Goal: Task Accomplishment & Management: Use online tool/utility

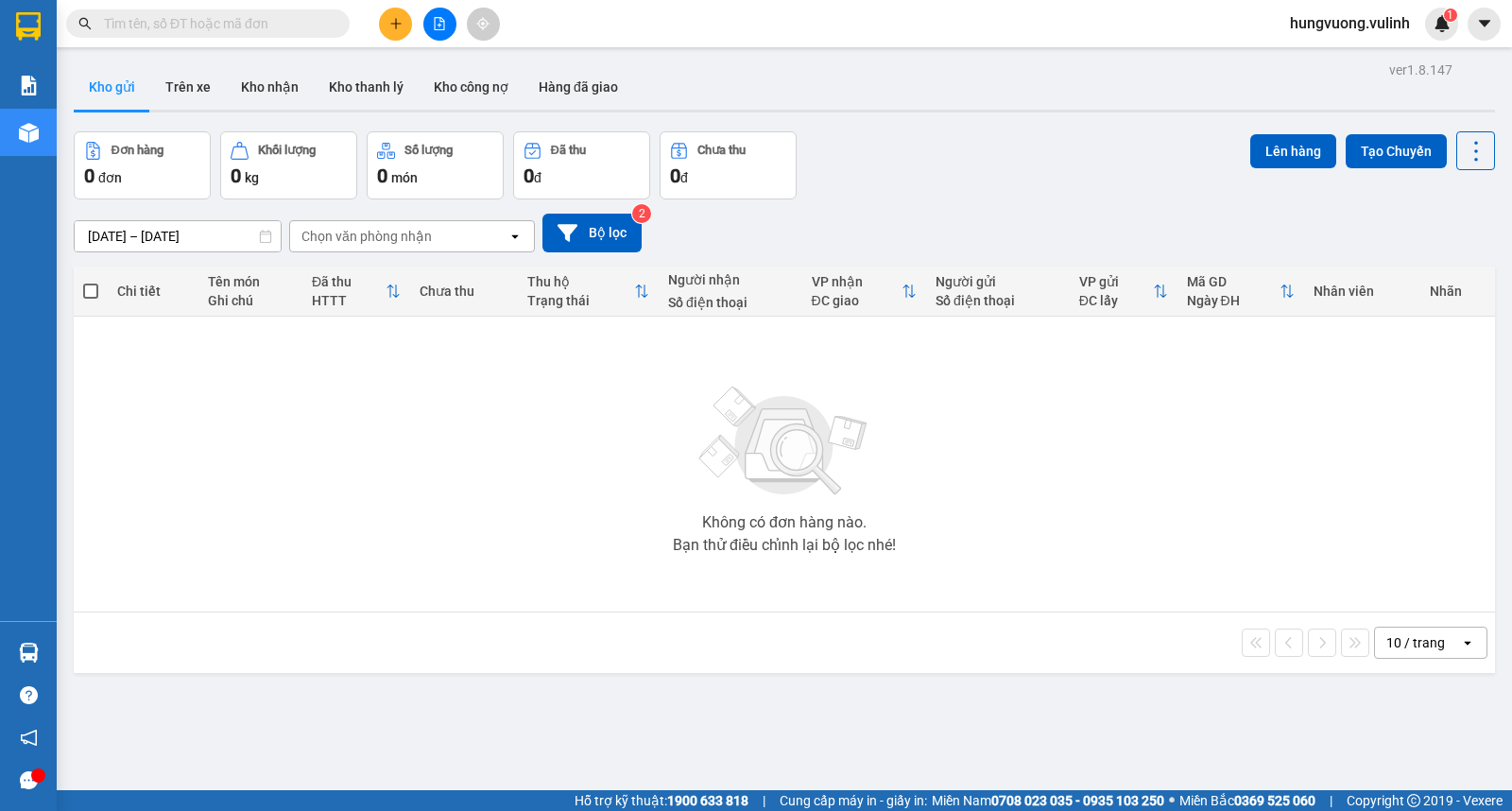
click at [385, 35] on button at bounding box center [395, 24] width 33 height 34
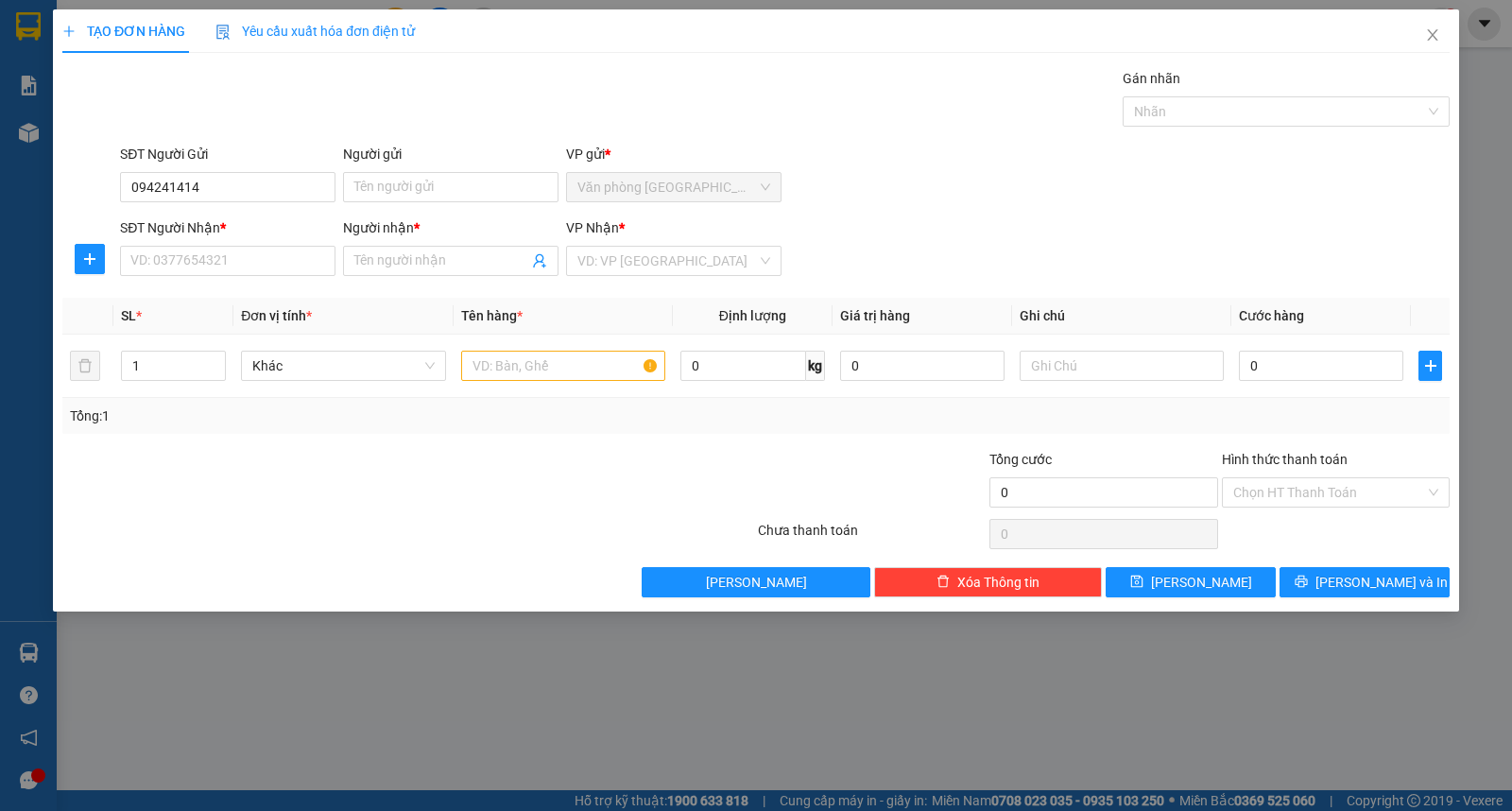
type input "0942414143"
click at [261, 231] on div "0942414143 - THANH" at bounding box center [227, 225] width 192 height 21
type input "THANH"
type input "0868731788"
type input "BẢO THY"
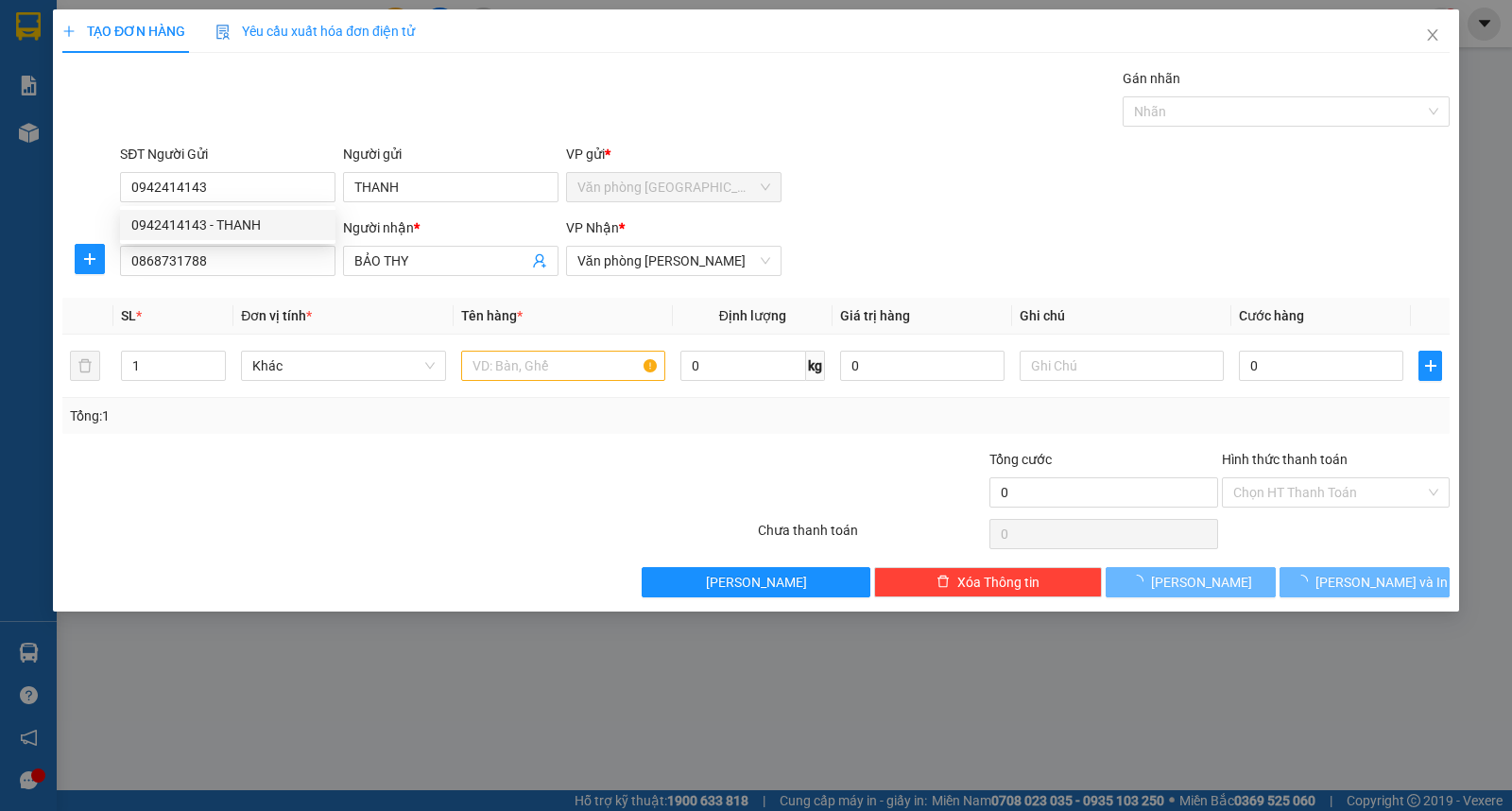
type input "70.000"
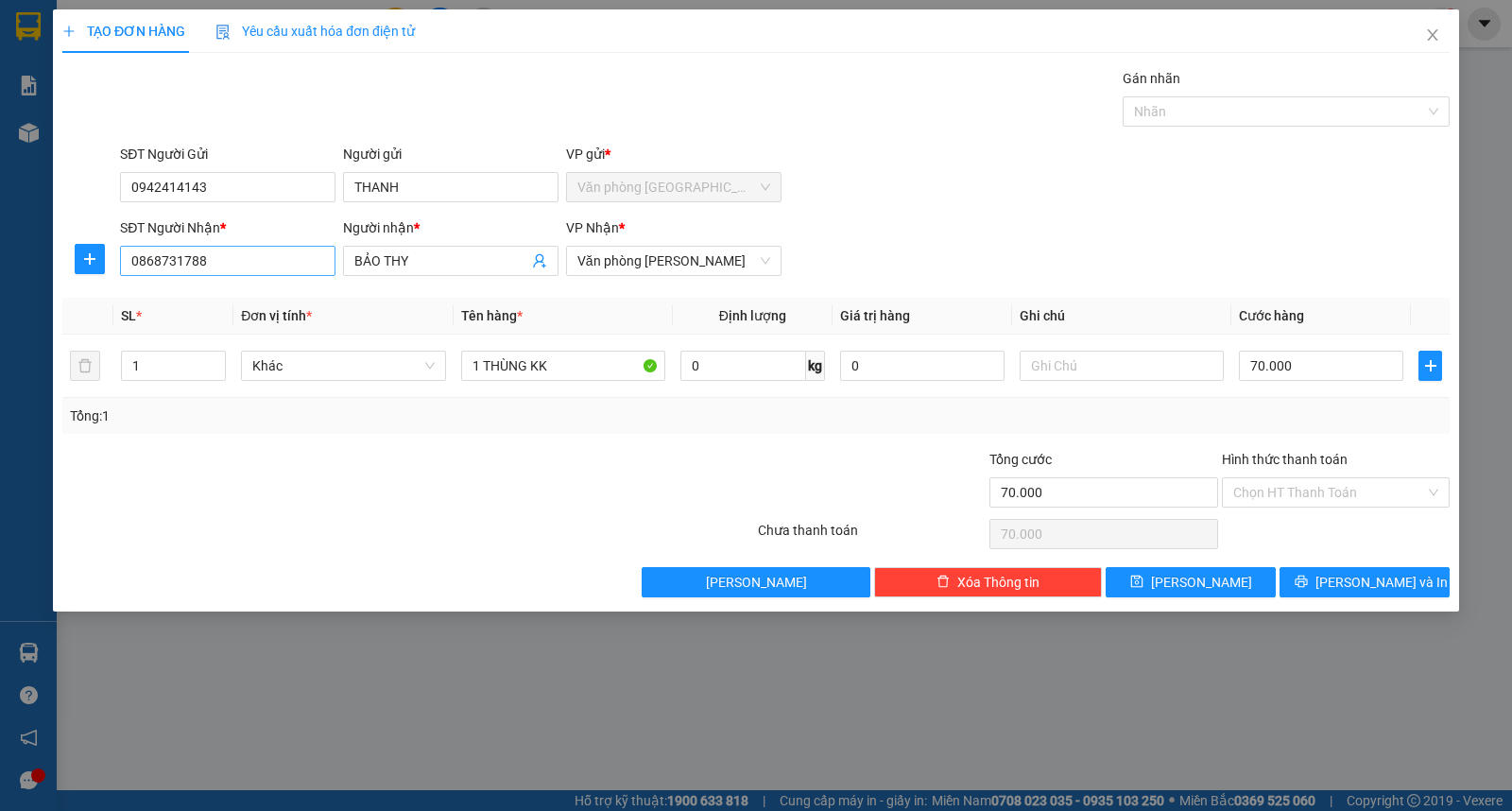
type input "0942414143"
drag, startPoint x: 254, startPoint y: 261, endPoint x: 0, endPoint y: 240, distance: 254.9
click at [0, 240] on div "TẠO ĐƠN HÀNG Yêu cầu xuất hóa đơn điện tử Transit Pickup Surcharge Ids Transit …" at bounding box center [756, 405] width 1512 height 811
type input "0769052024"
click at [264, 300] on div "0769052024 - VN LAB" at bounding box center [227, 299] width 192 height 21
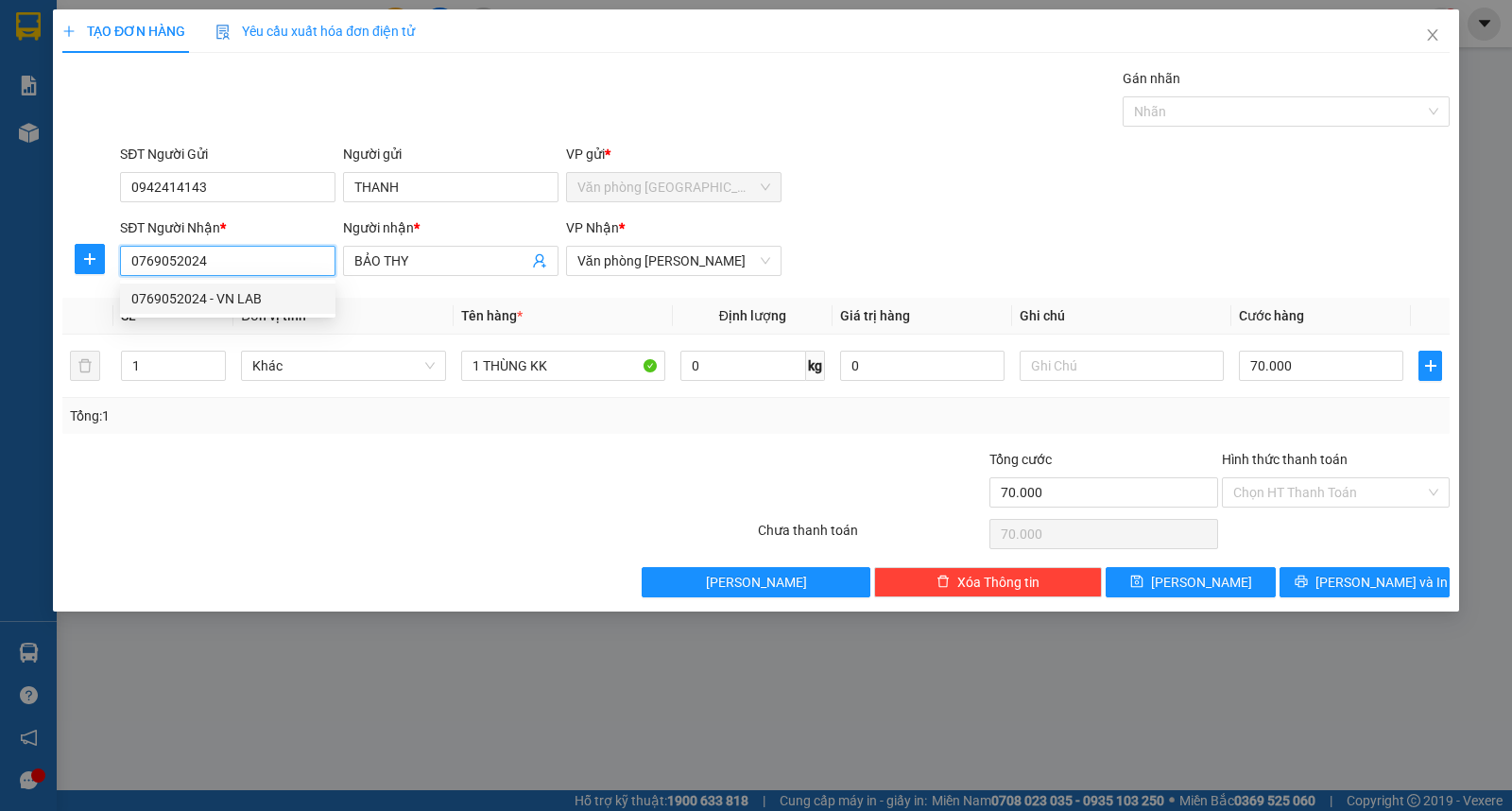
type input "VN LAB"
type input "40.000"
type input "0769052024"
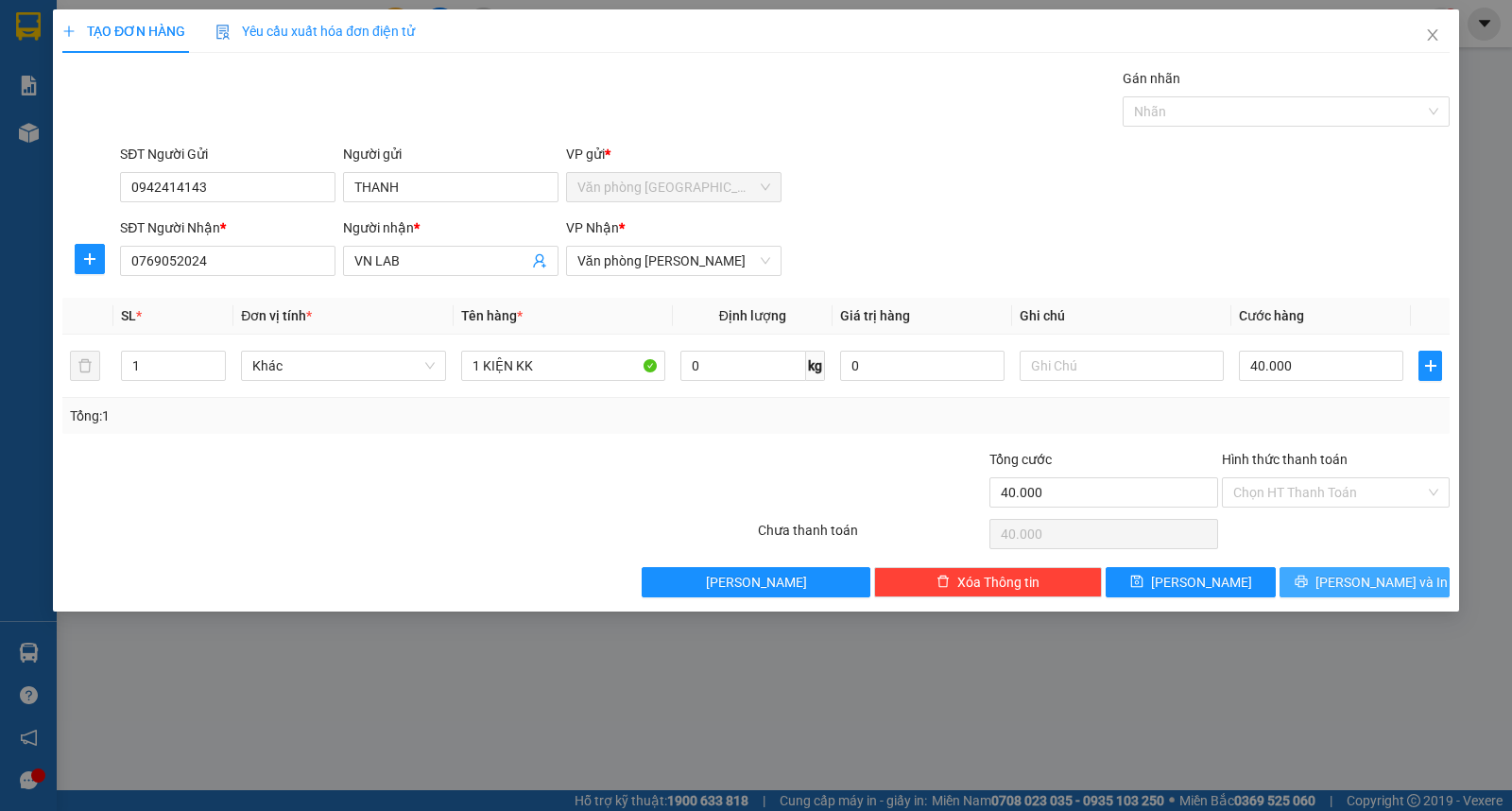
click at [1372, 583] on span "[PERSON_NAME] và In" at bounding box center [1381, 582] width 132 height 21
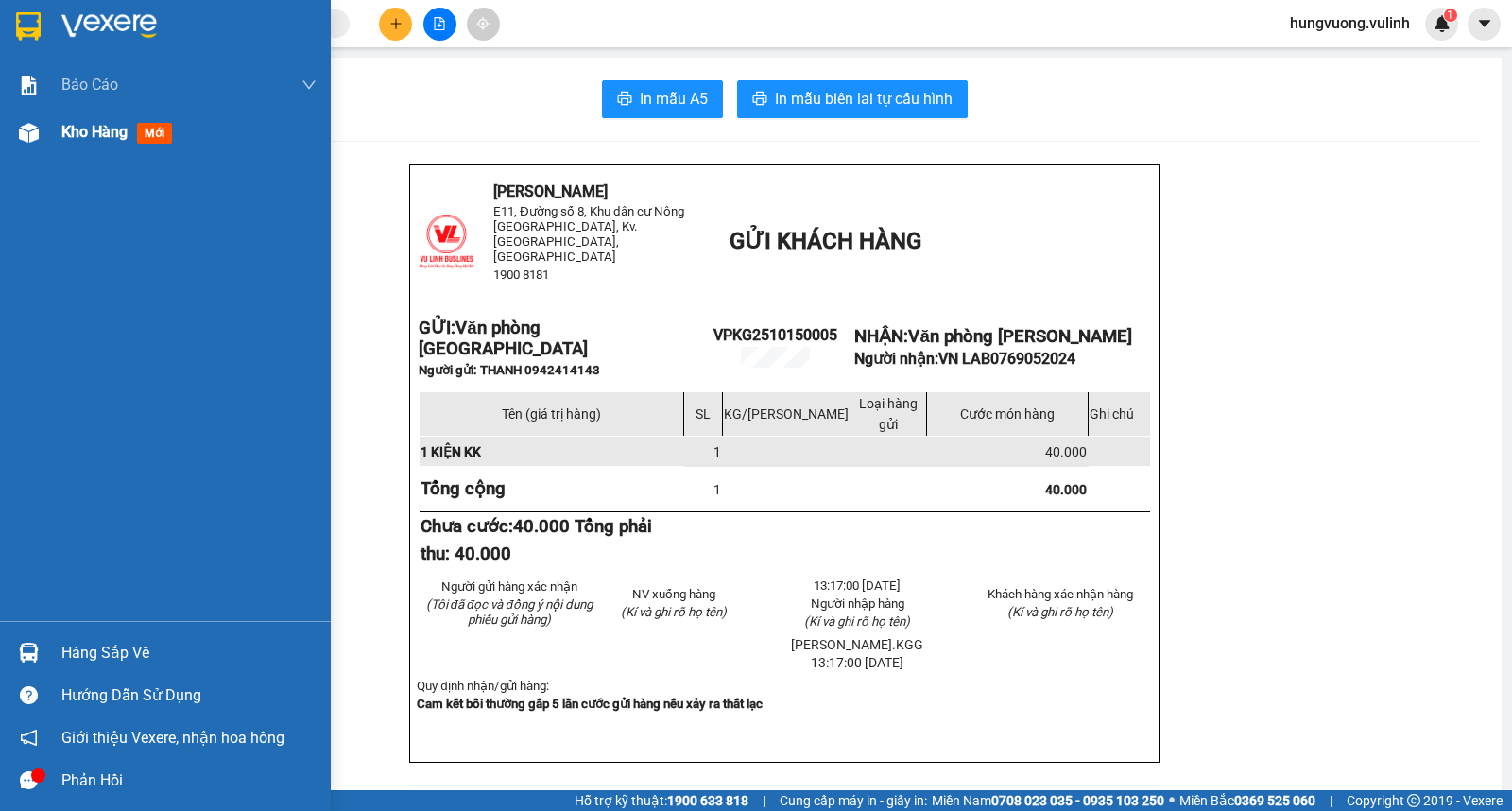
click at [78, 124] on span "Kho hàng" at bounding box center [94, 131] width 66 height 18
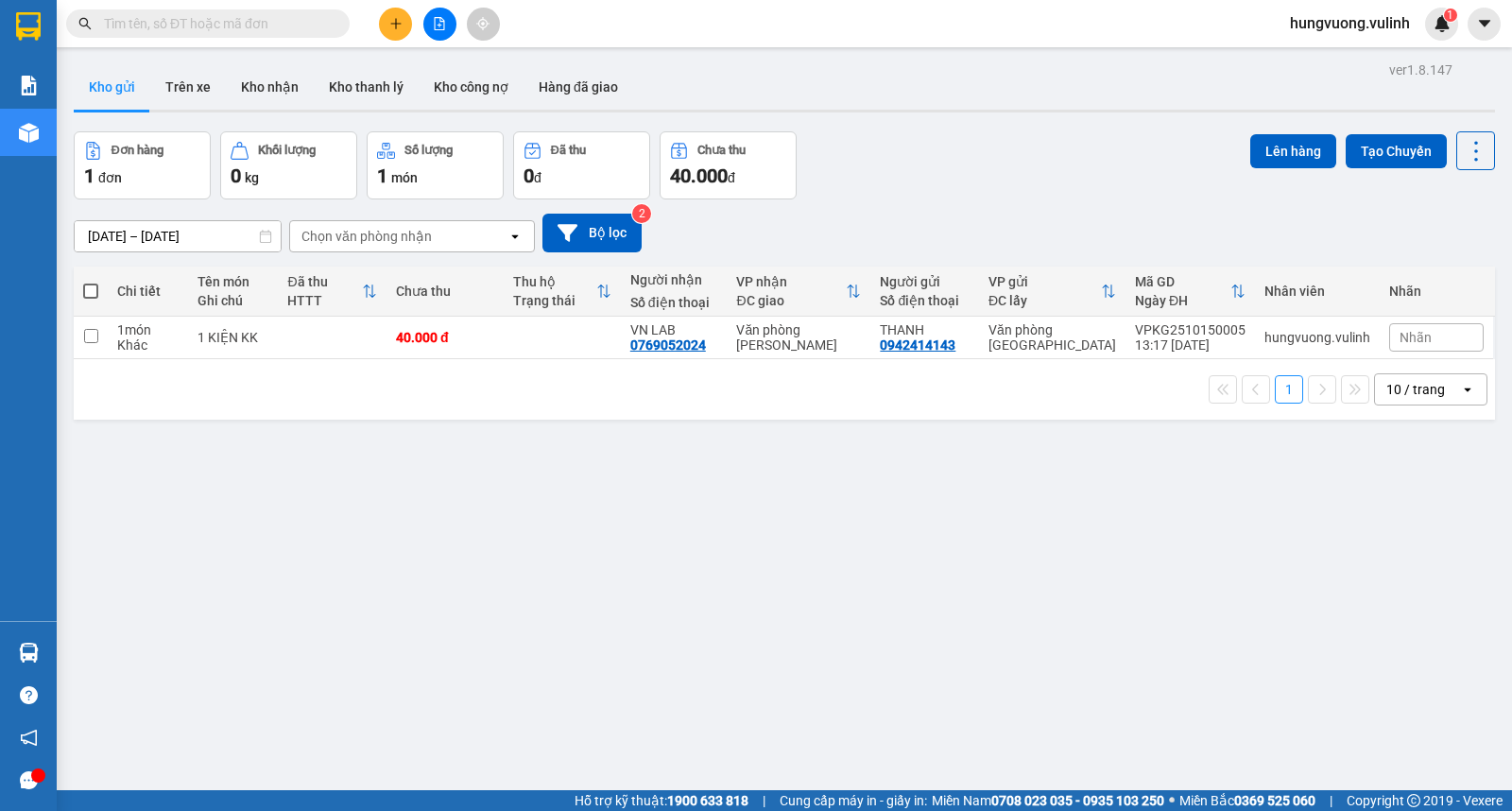
click at [96, 286] on span at bounding box center [91, 291] width 15 height 15
click at [91, 282] on input "checkbox" at bounding box center [91, 282] width 0 height 0
checkbox input "true"
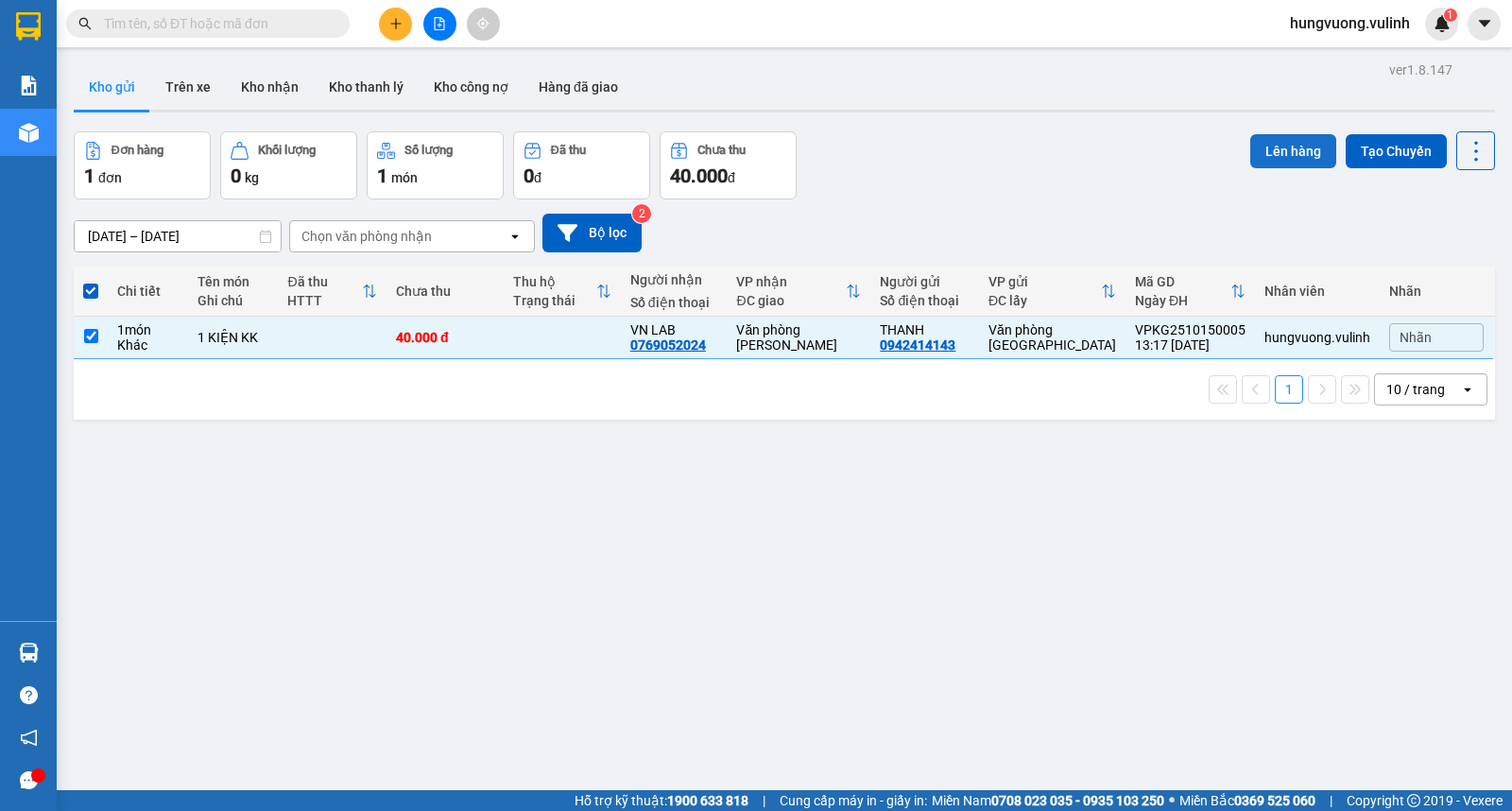
click at [1260, 153] on button "Lên hàng" at bounding box center [1293, 151] width 86 height 34
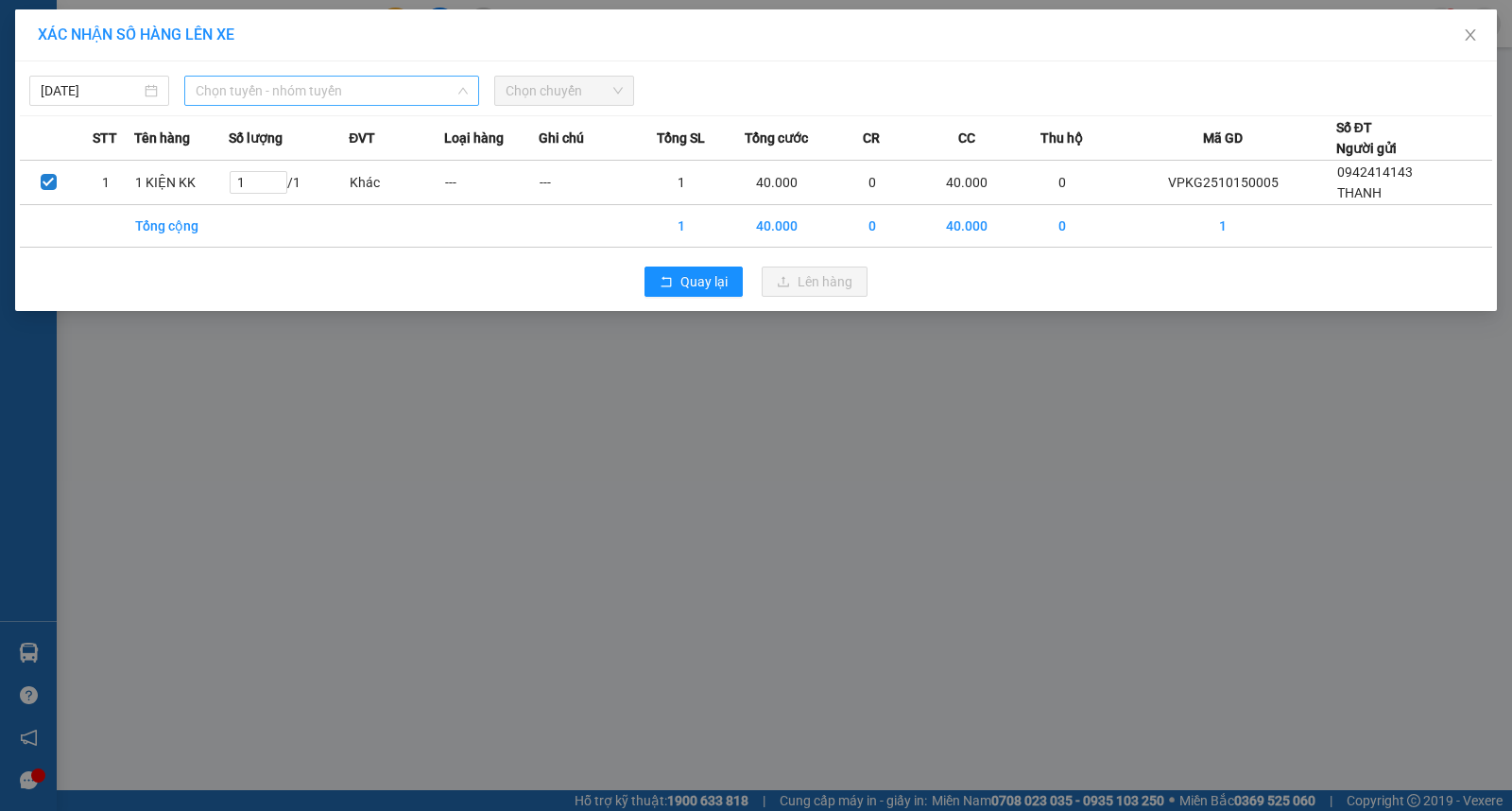
click at [322, 87] on span "Chọn tuyến - nhóm tuyến" at bounding box center [331, 91] width 272 height 29
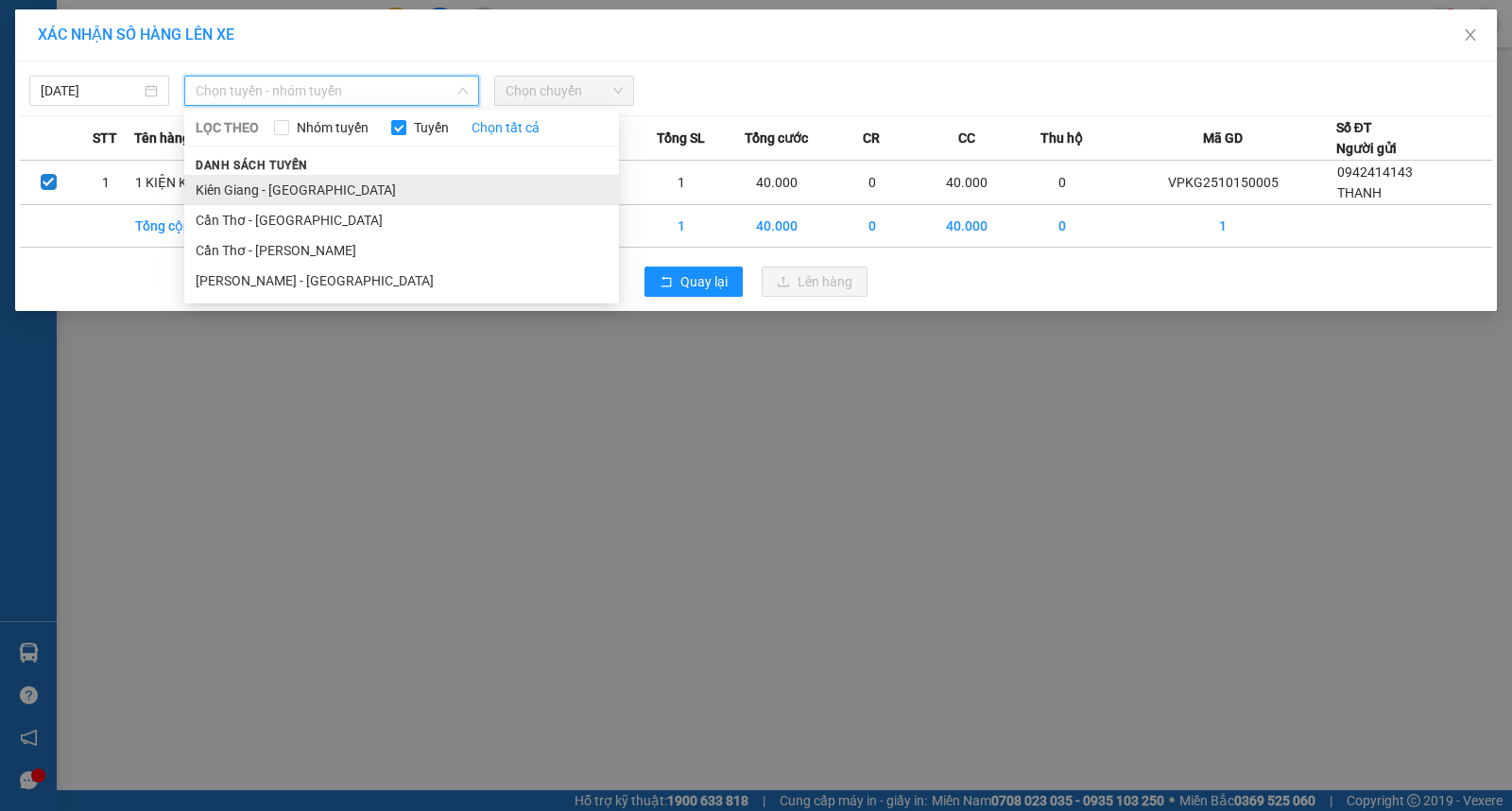
click at [305, 183] on li "Kiên Giang - [GEOGRAPHIC_DATA]" at bounding box center [402, 191] width 434 height 31
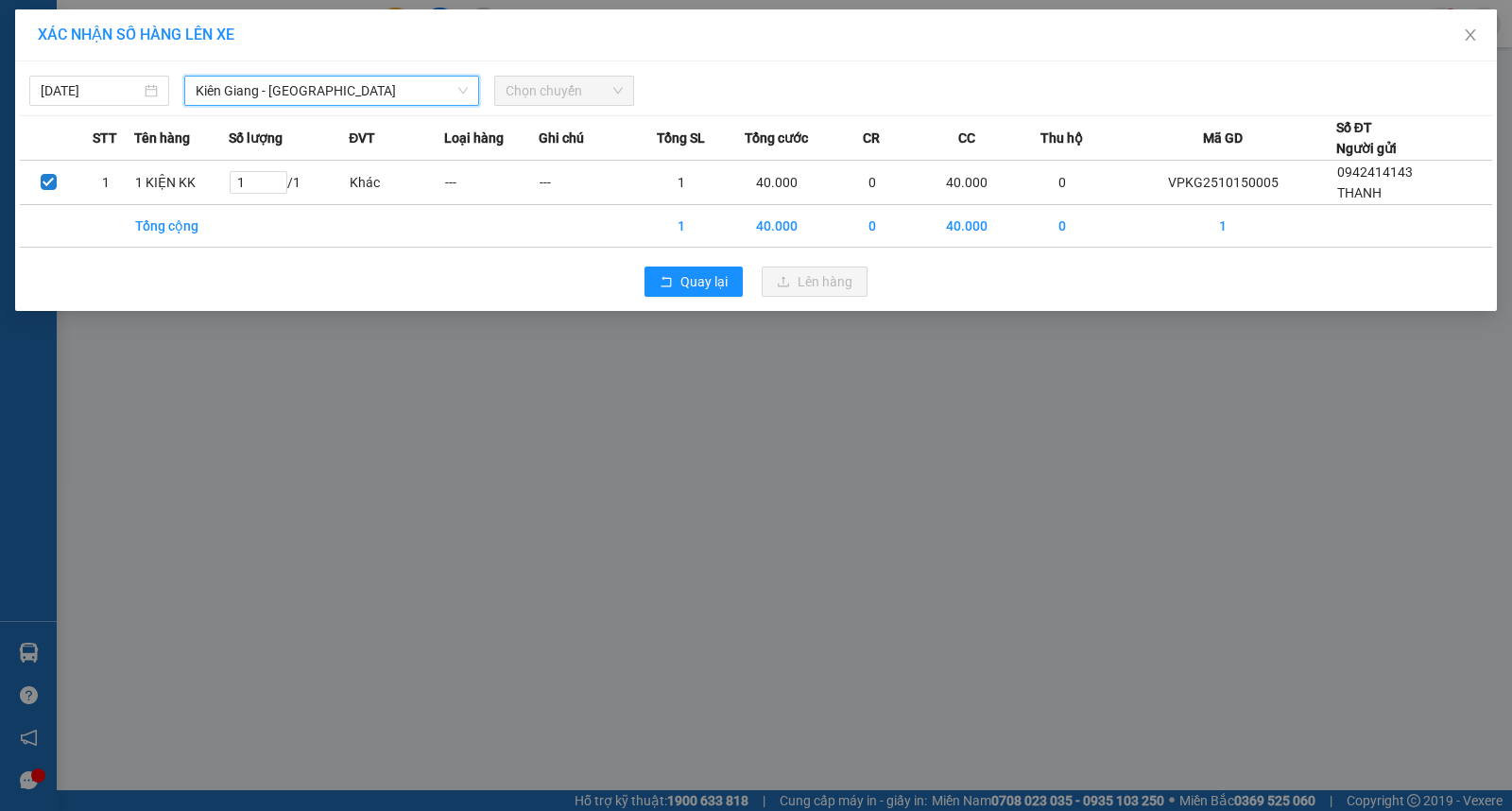
click at [536, 90] on span "Chọn chuyến" at bounding box center [564, 91] width 117 height 29
click at [605, 92] on span "Chọn chuyến" at bounding box center [564, 91] width 117 height 29
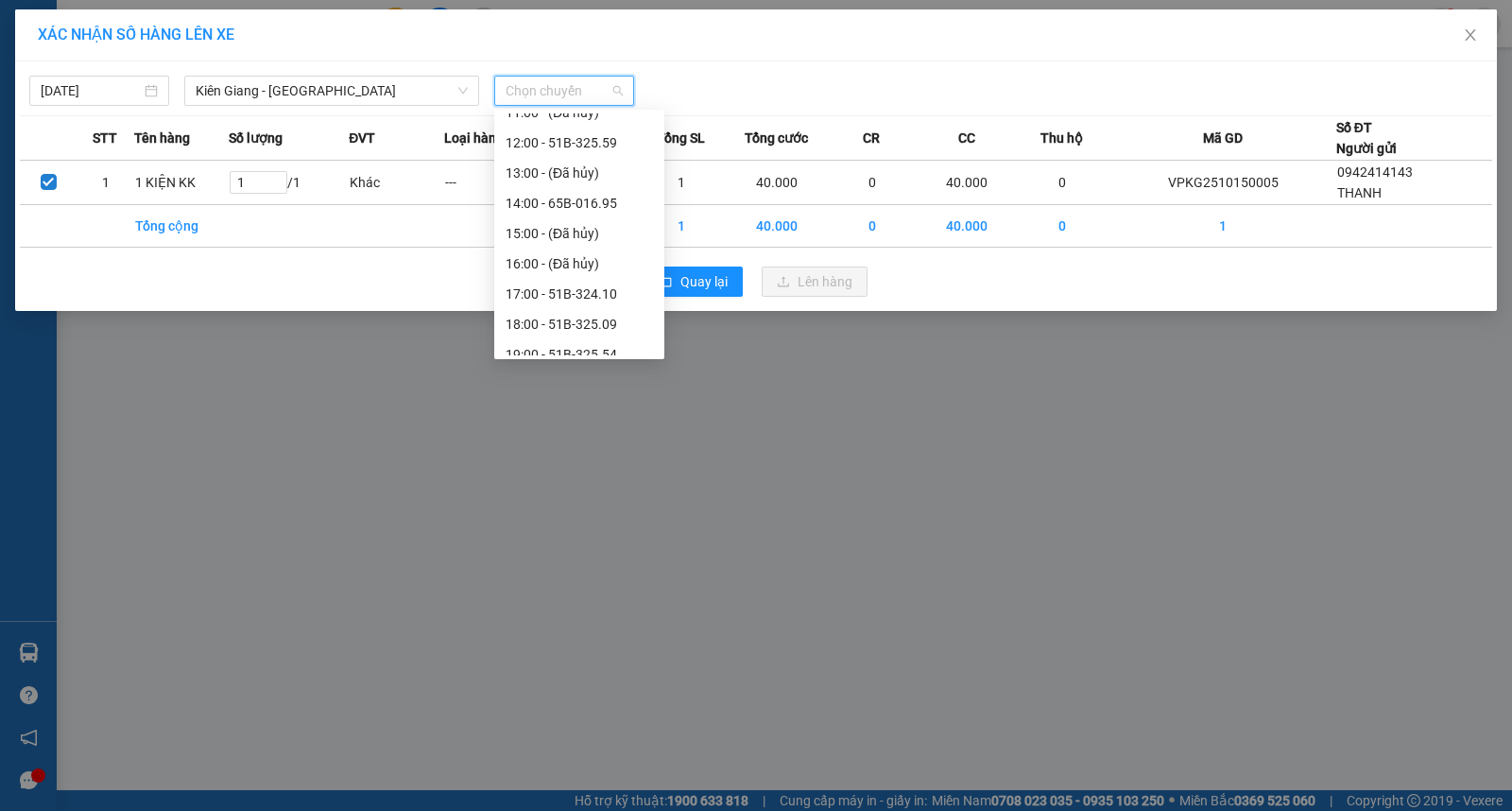
scroll to position [303, 0]
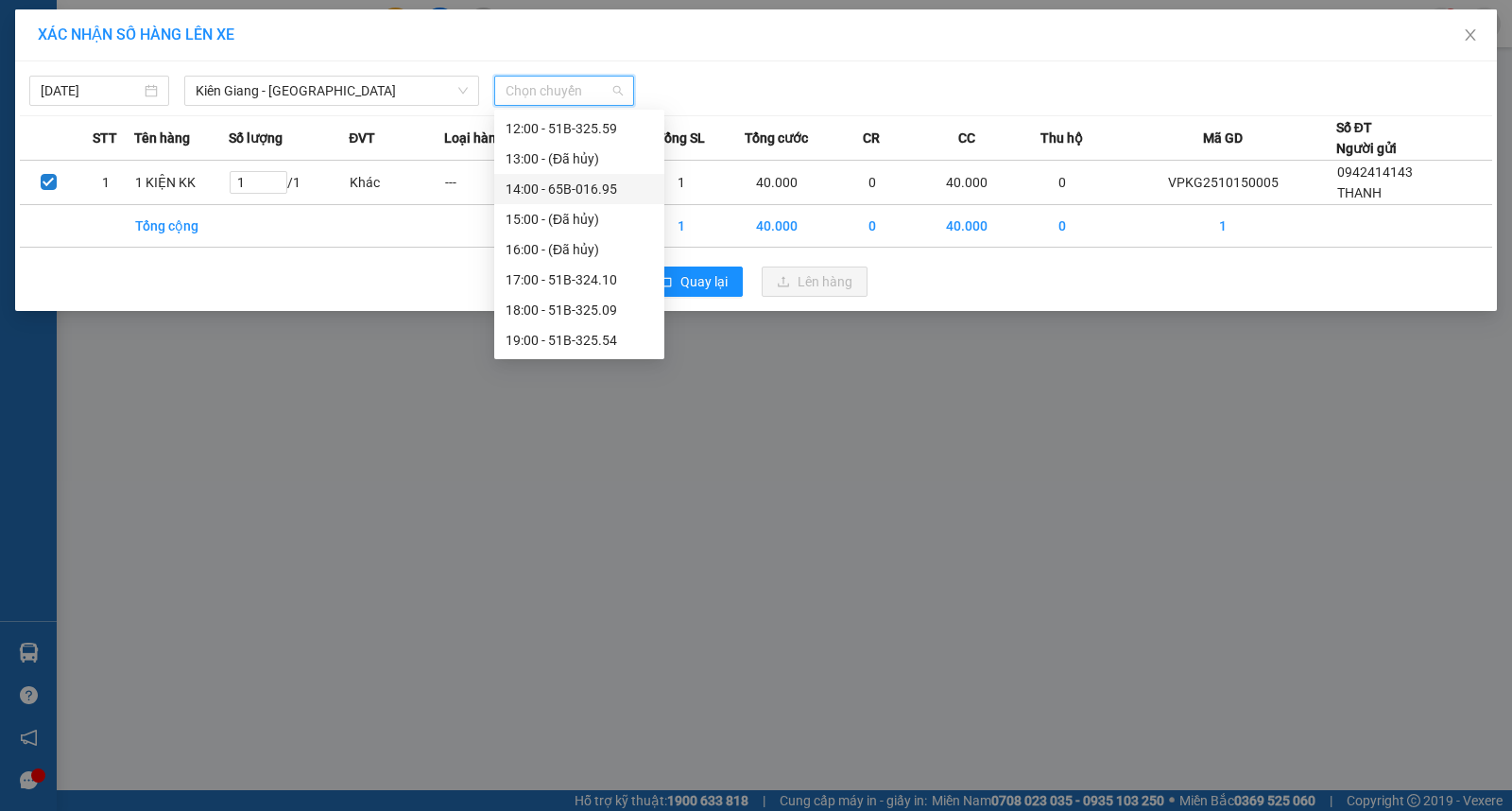
click at [590, 195] on div "14:00 - 65B-016.95" at bounding box center [579, 190] width 147 height 21
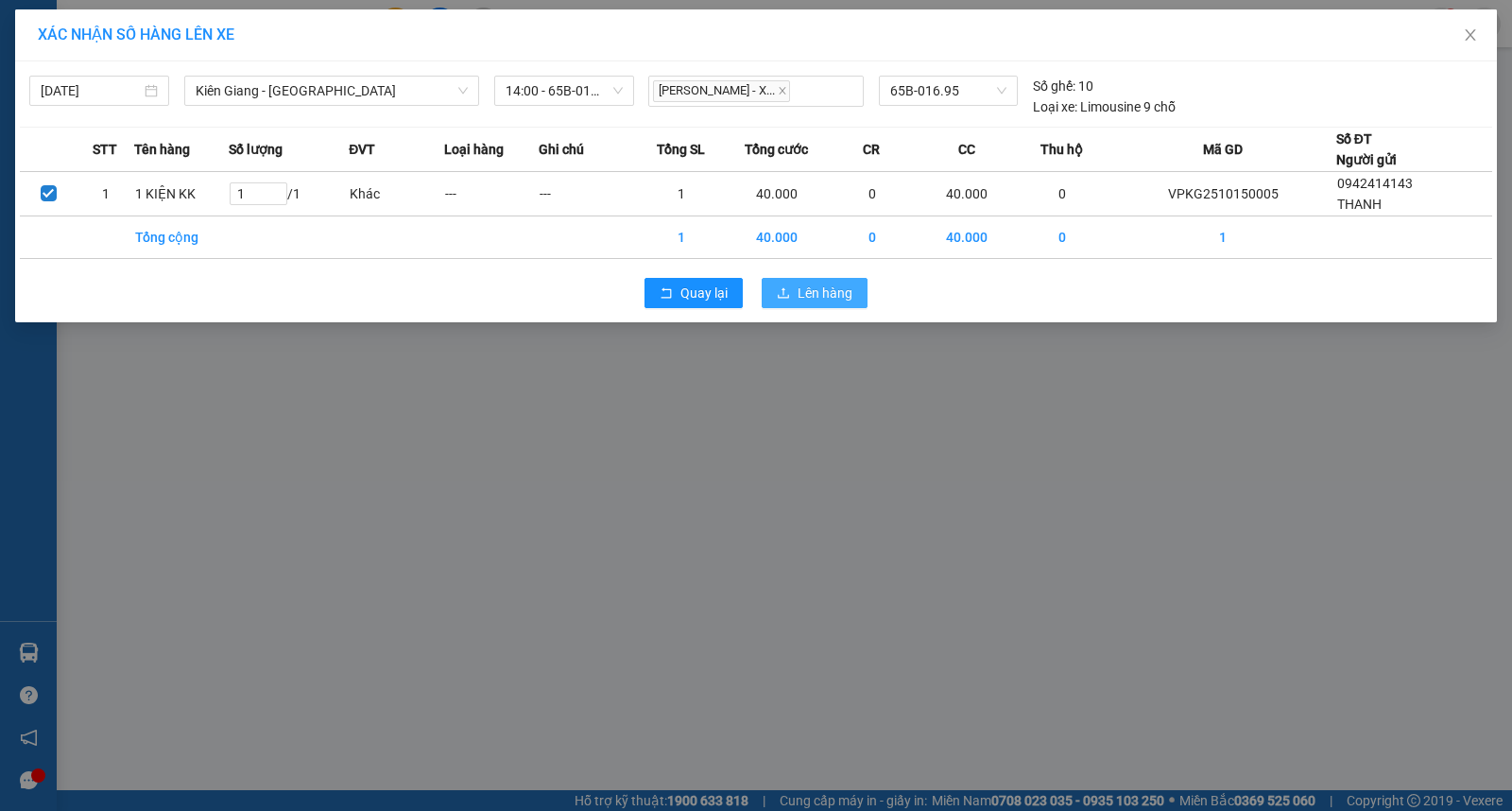
click at [814, 287] on span "Lên hàng" at bounding box center [824, 293] width 55 height 21
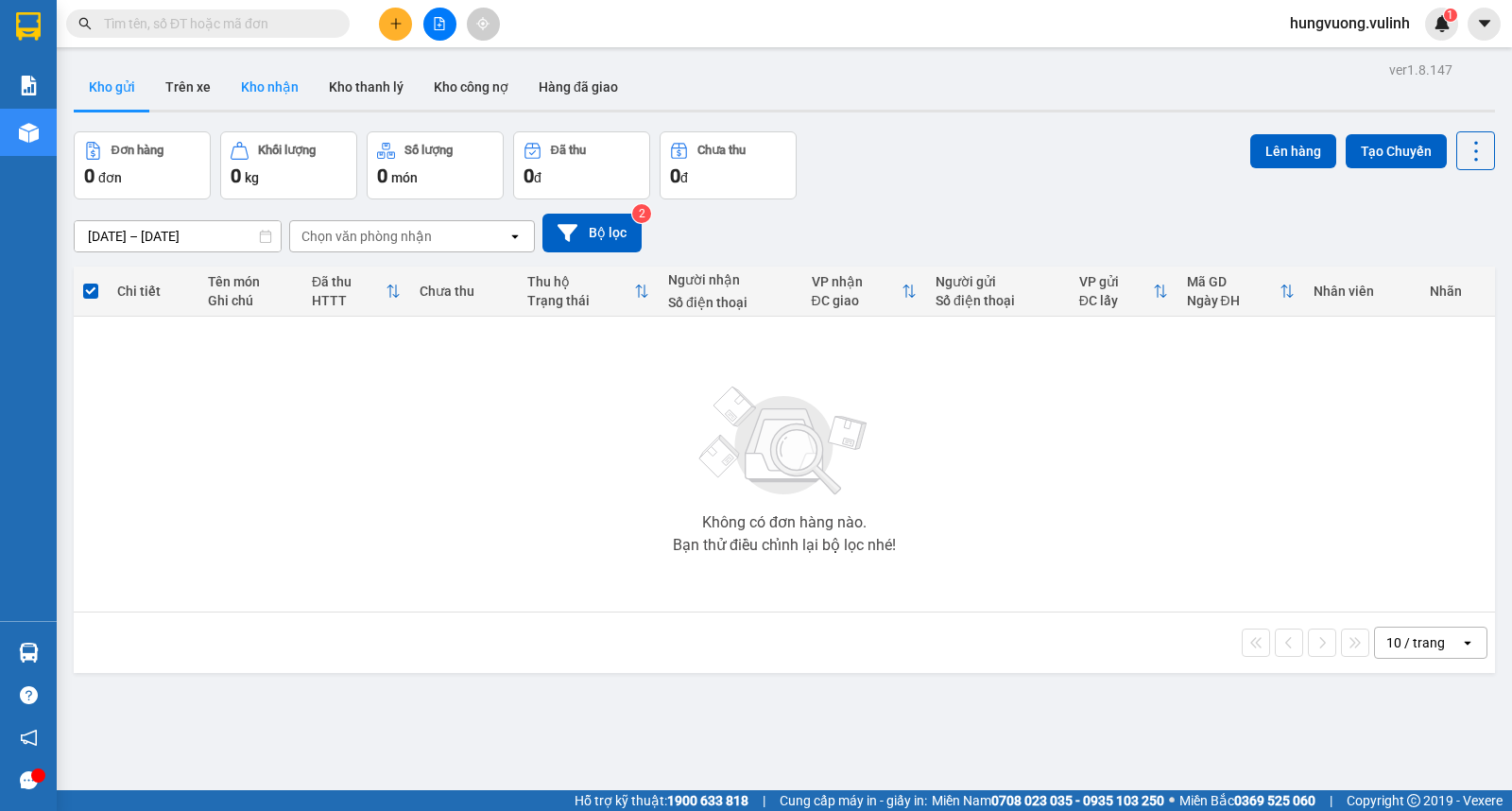
click at [296, 79] on button "Kho nhận" at bounding box center [270, 86] width 88 height 45
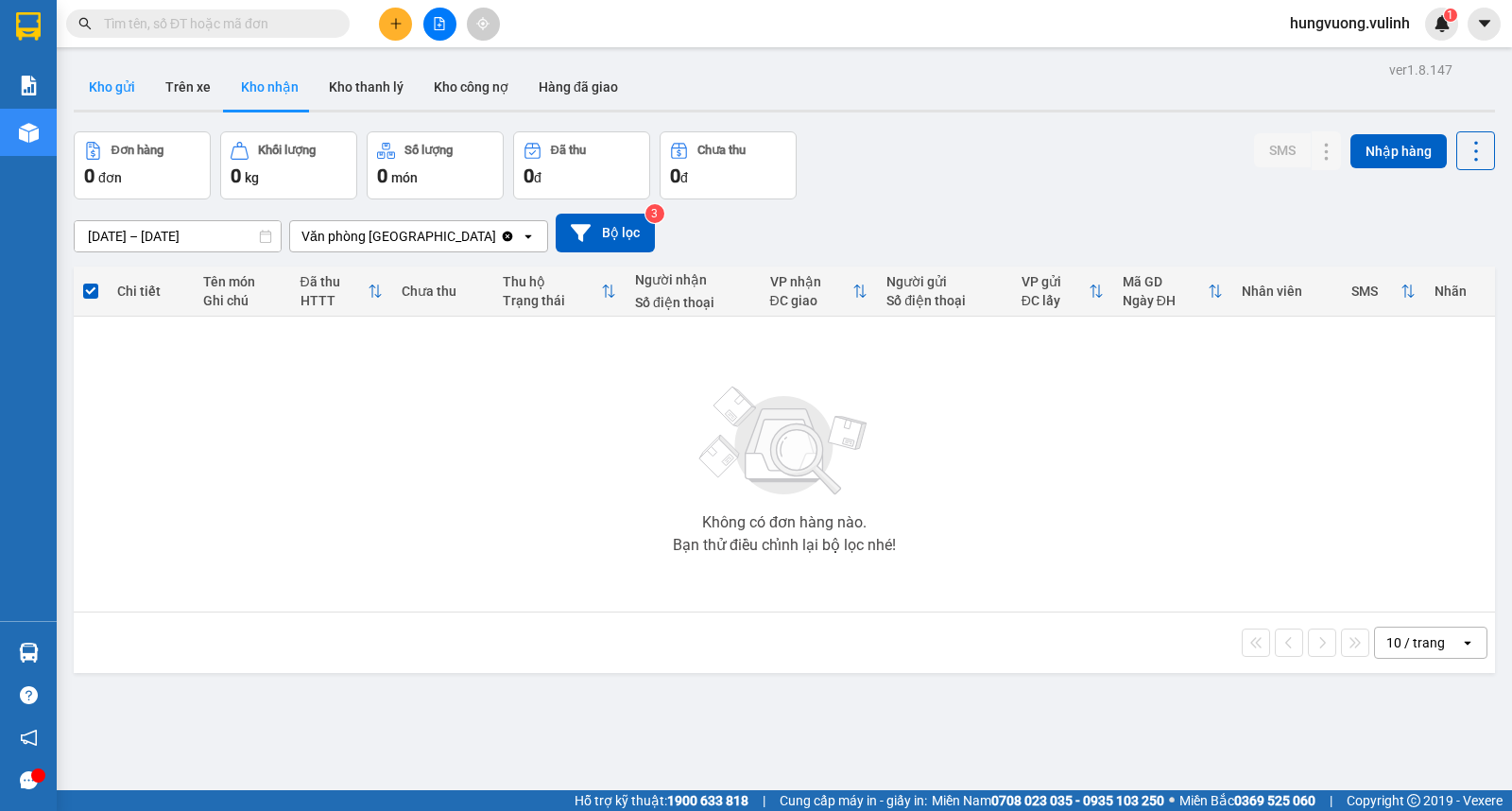
click at [127, 81] on button "Kho gửi" at bounding box center [112, 86] width 77 height 45
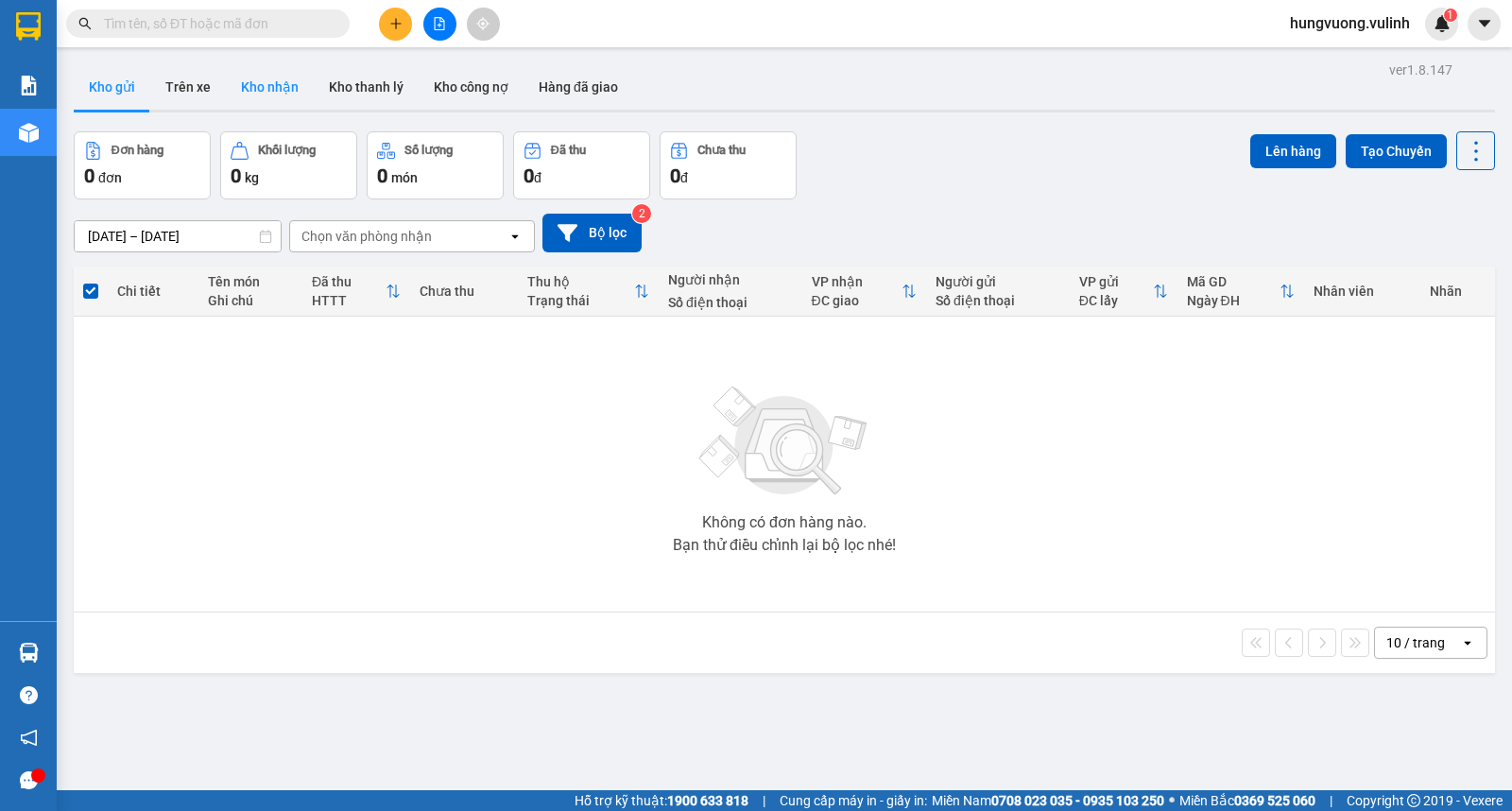
click at [265, 73] on button "Kho nhận" at bounding box center [270, 86] width 88 height 45
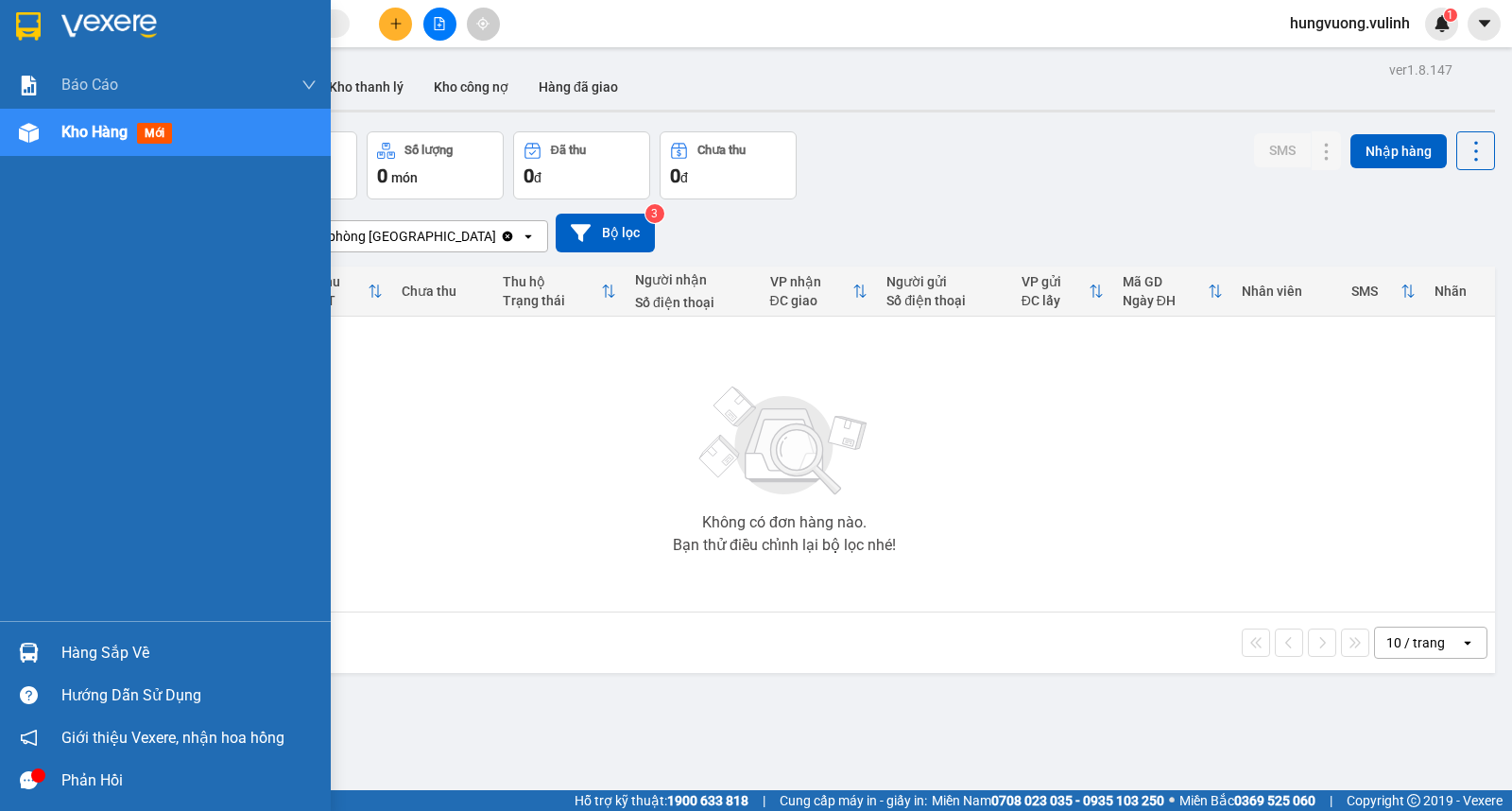
click at [51, 654] on div "Hàng sắp về" at bounding box center [166, 652] width 331 height 42
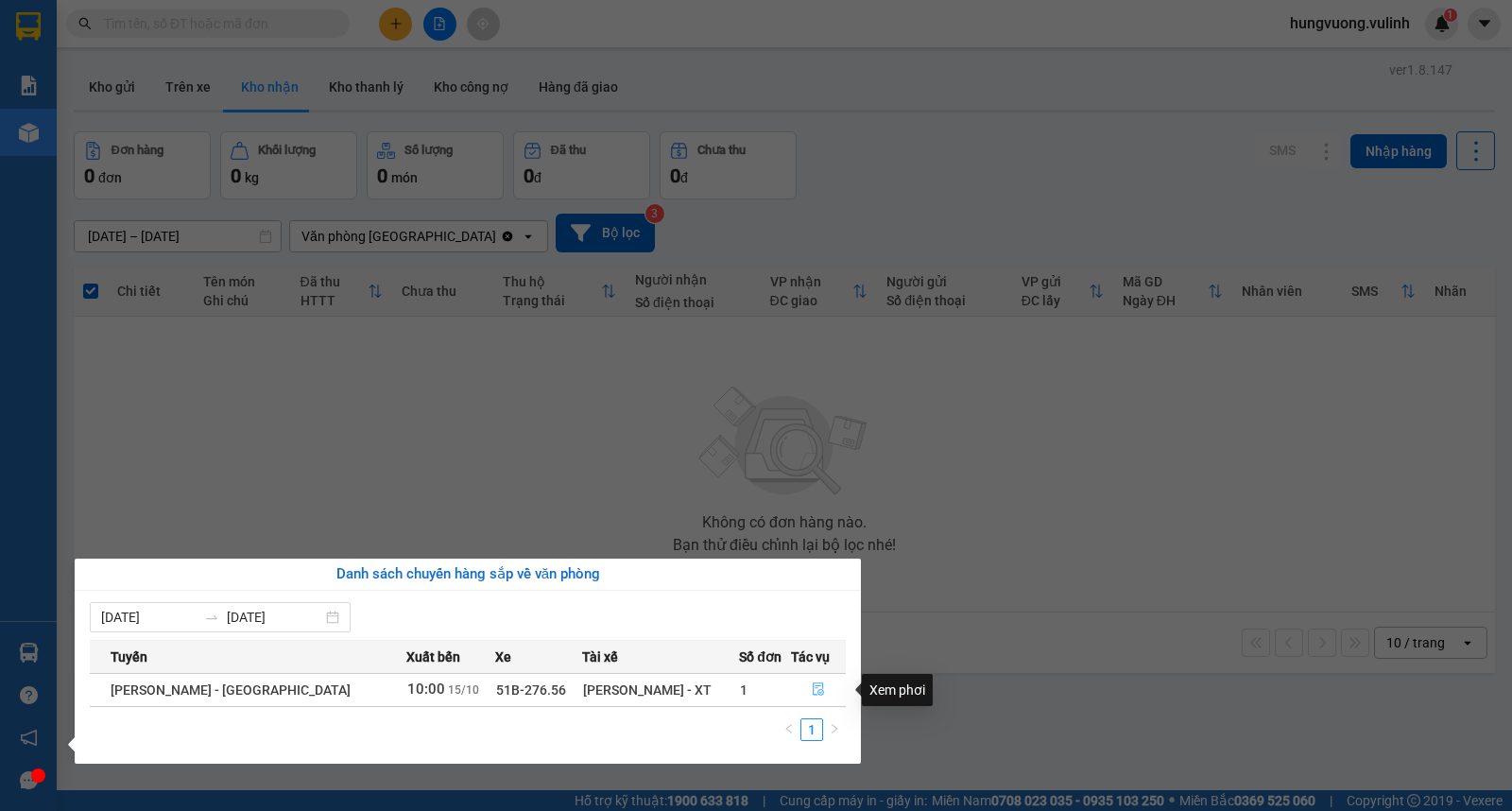
click at [812, 687] on icon "file-done" at bounding box center [818, 689] width 11 height 13
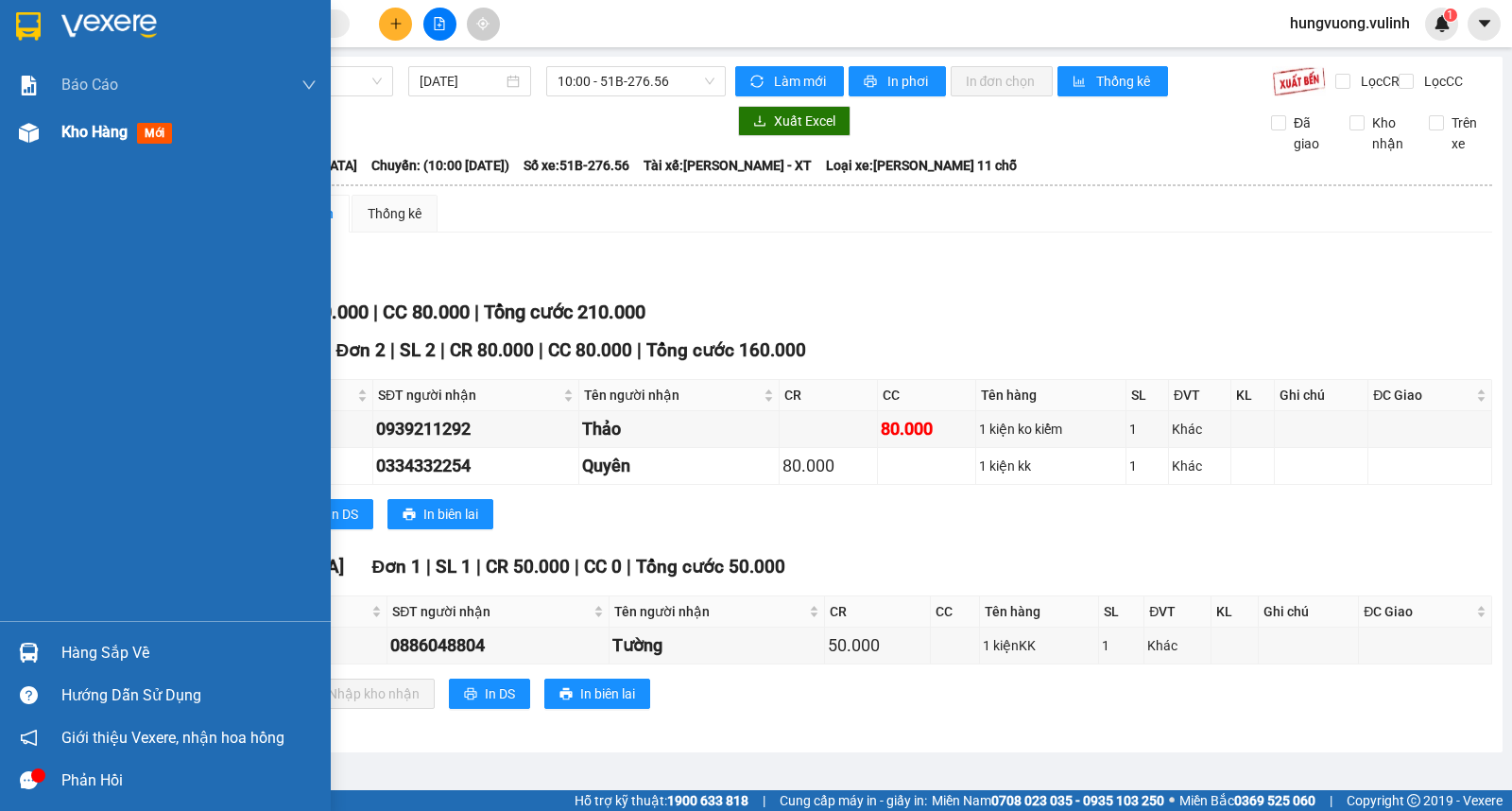
click at [59, 149] on div "Kho hàng mới" at bounding box center [166, 132] width 331 height 47
